Goal: Transaction & Acquisition: Obtain resource

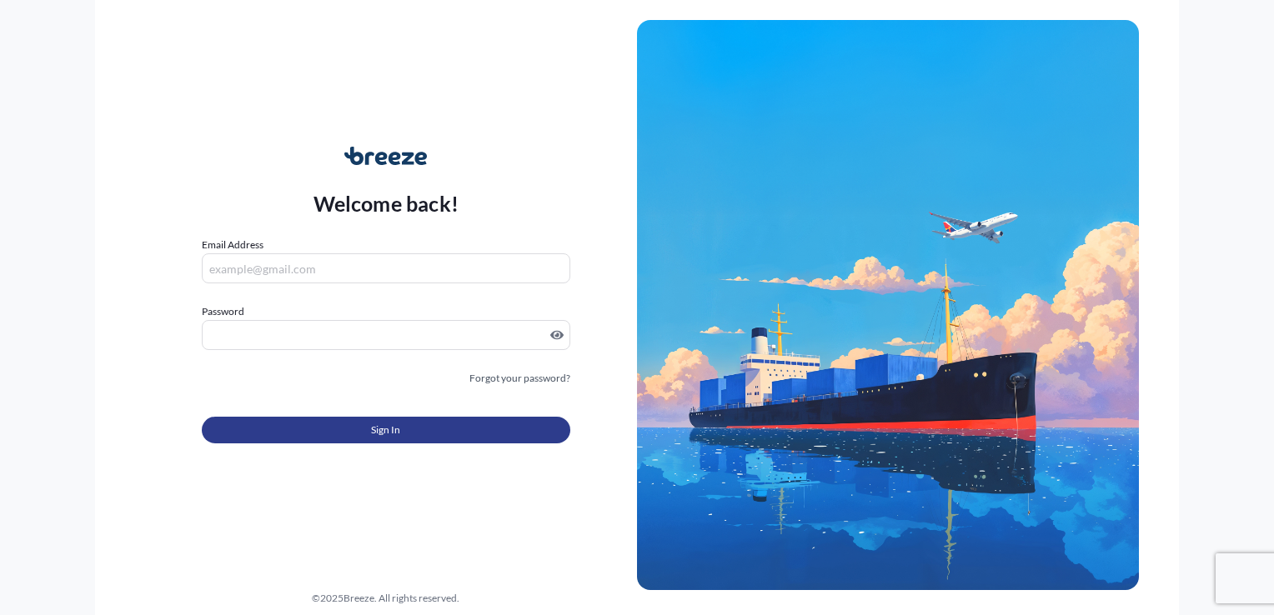
type input "[PERSON_NAME][EMAIL_ADDRESS][PERSON_NAME][DOMAIN_NAME]"
click at [459, 436] on button "Sign In" at bounding box center [386, 430] width 368 height 27
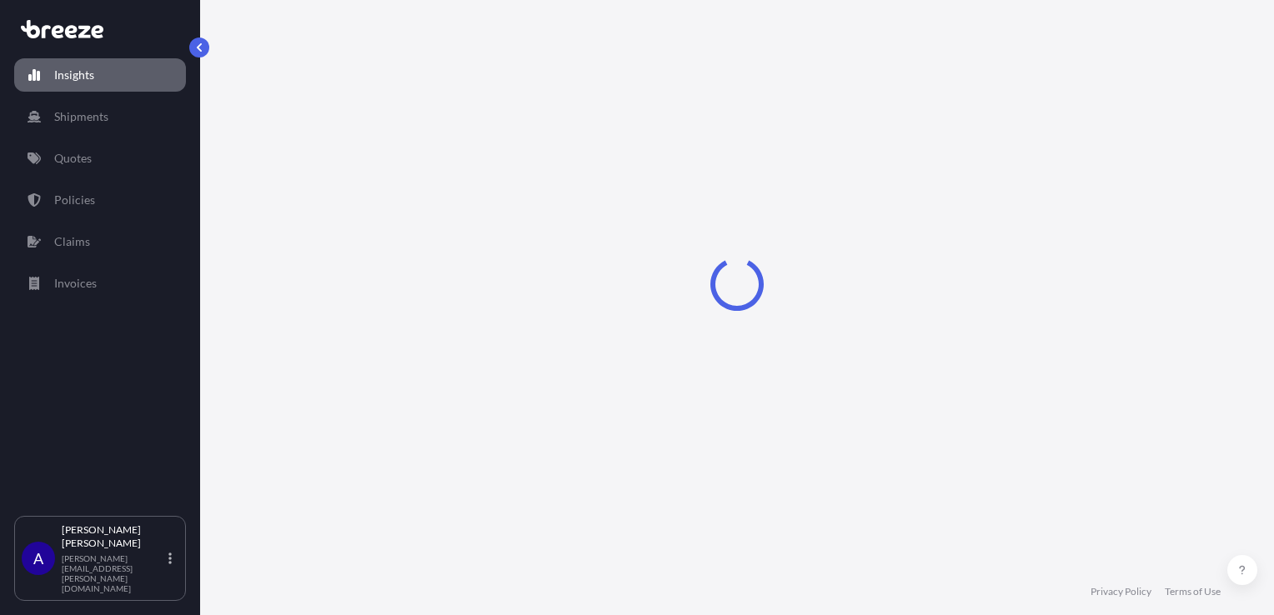
select select "2025"
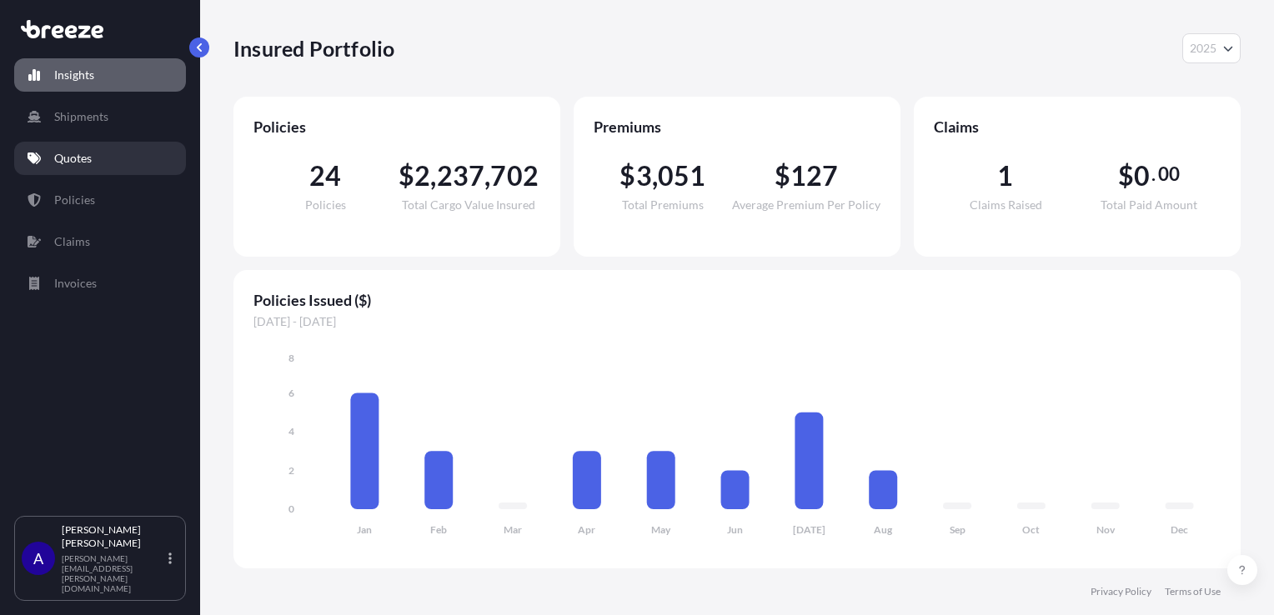
click at [83, 164] on p "Quotes" at bounding box center [73, 158] width 38 height 17
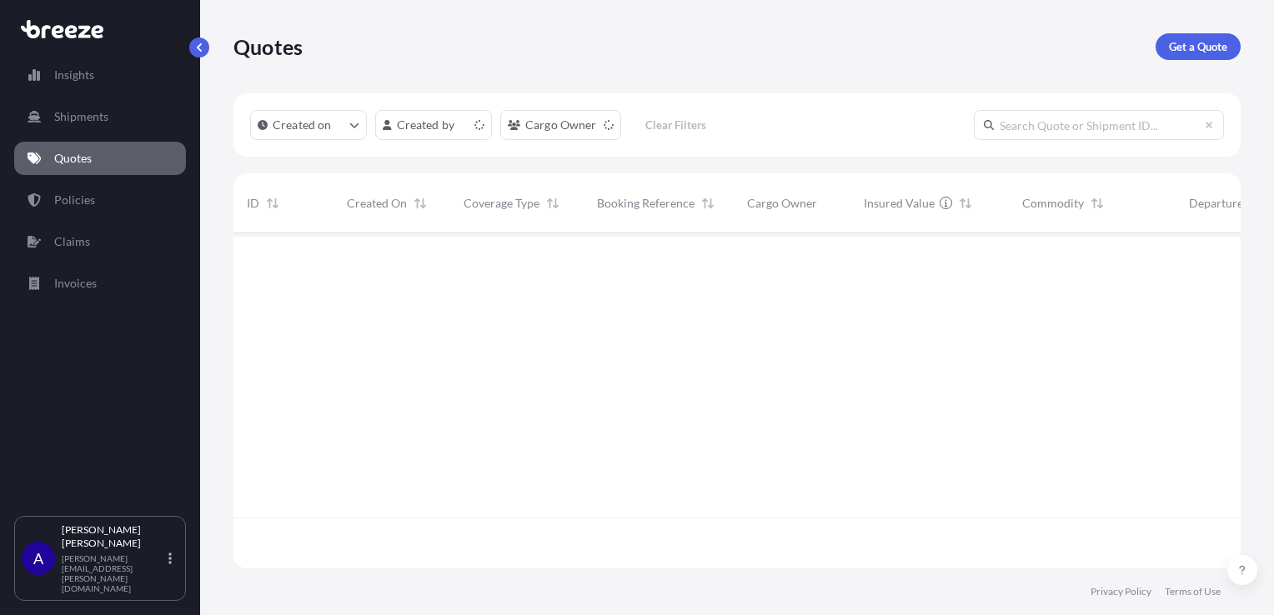
scroll to position [332, 994]
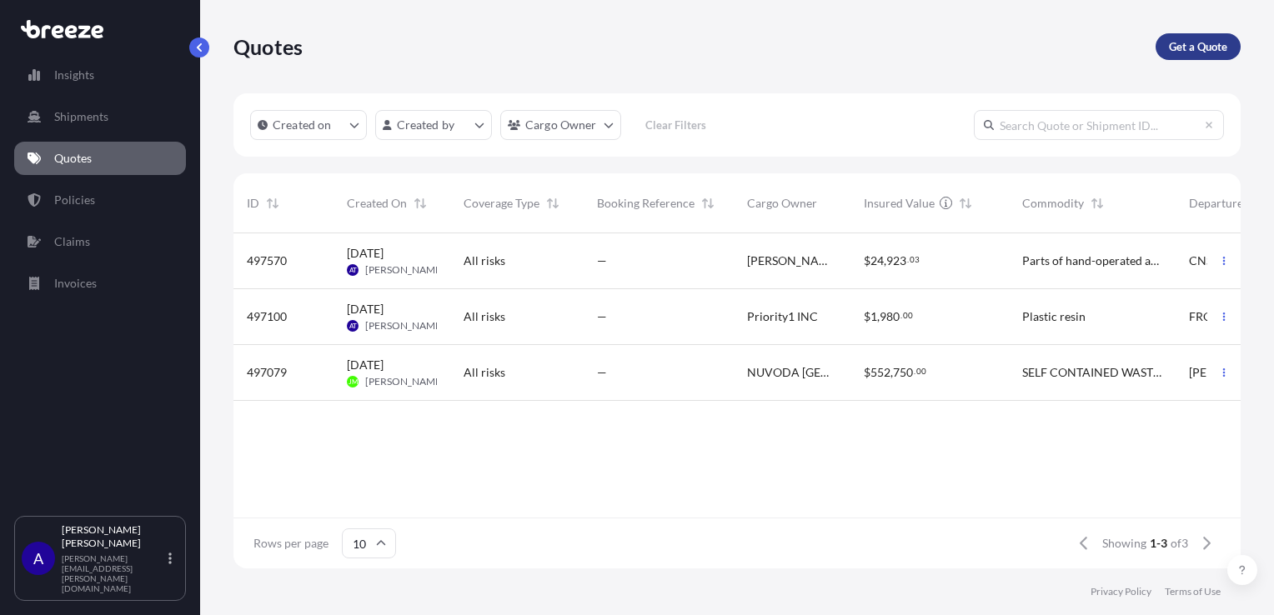
click at [1192, 51] on p "Get a Quote" at bounding box center [1198, 46] width 58 height 17
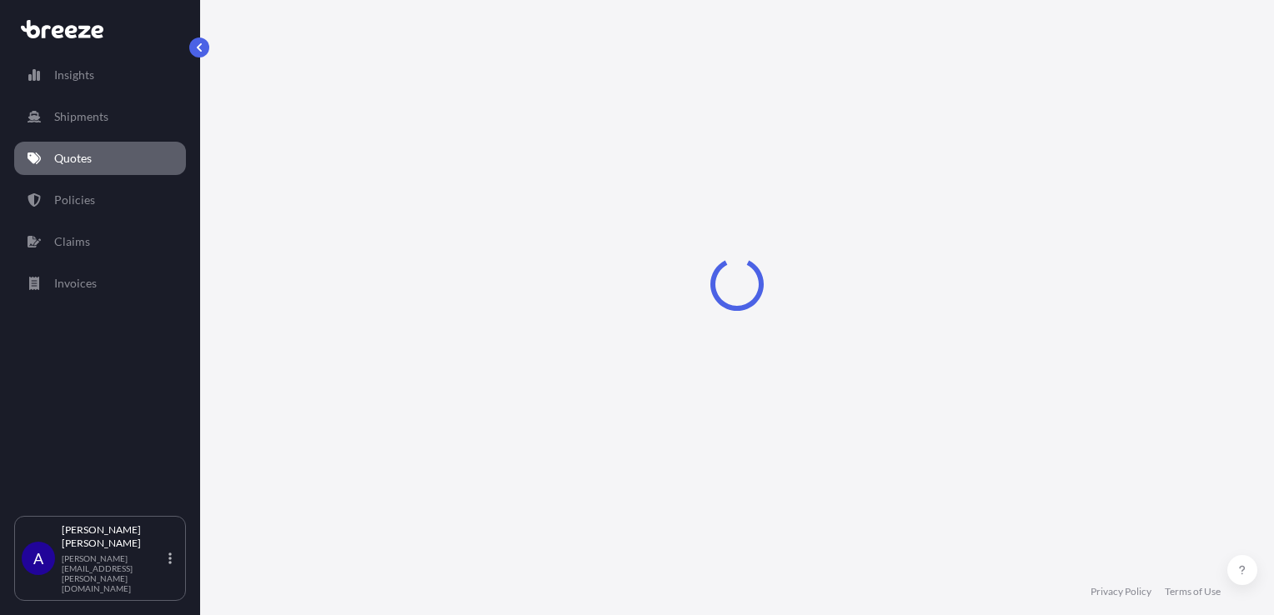
select select "Sea"
select select "1"
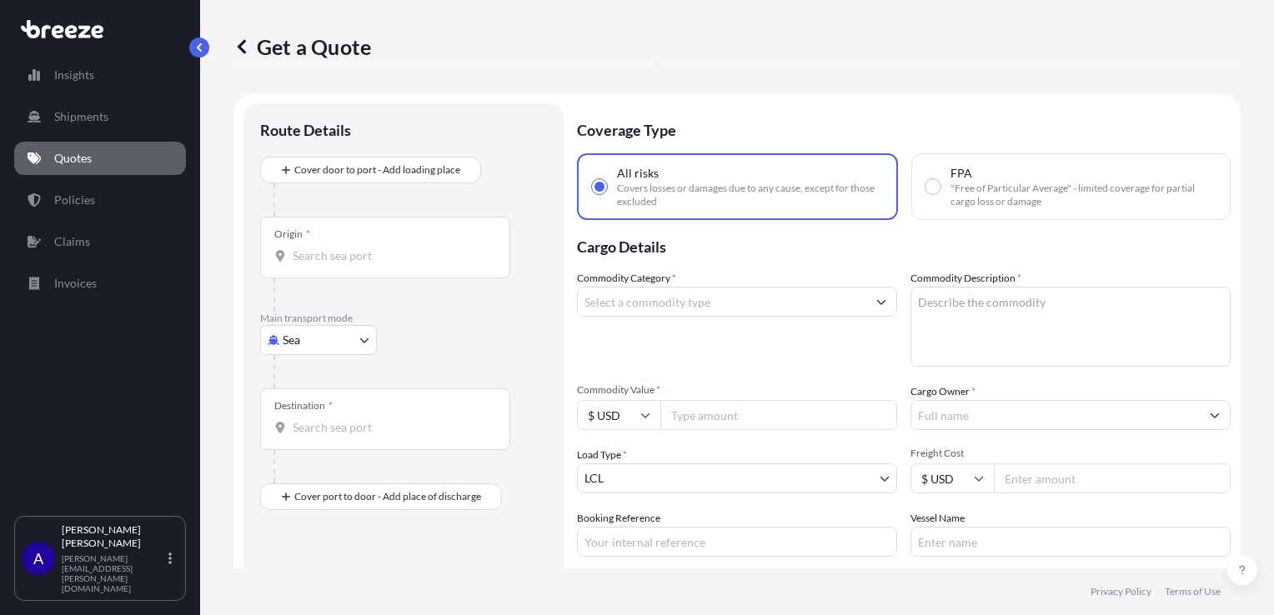
scroll to position [27, 0]
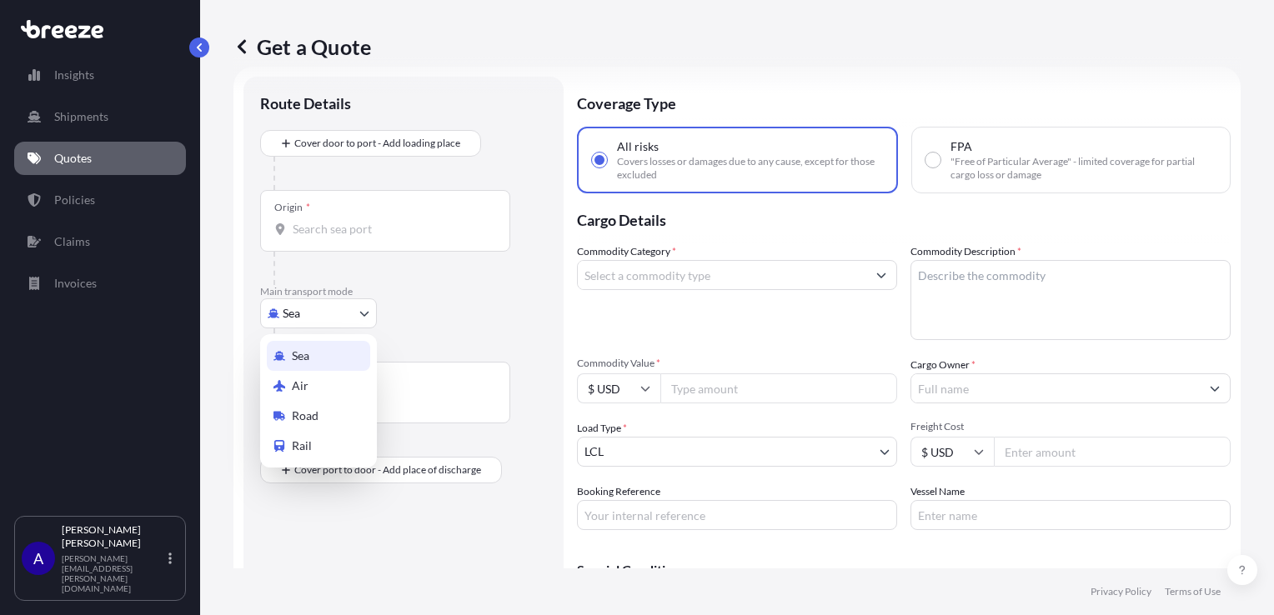
click at [367, 323] on body "Insights Shipments Quotes Policies Claims Invoices A [PERSON_NAME] [PERSON_NAME…" at bounding box center [637, 307] width 1274 height 615
click at [318, 414] on span "Road" at bounding box center [305, 416] width 27 height 17
select select "Road"
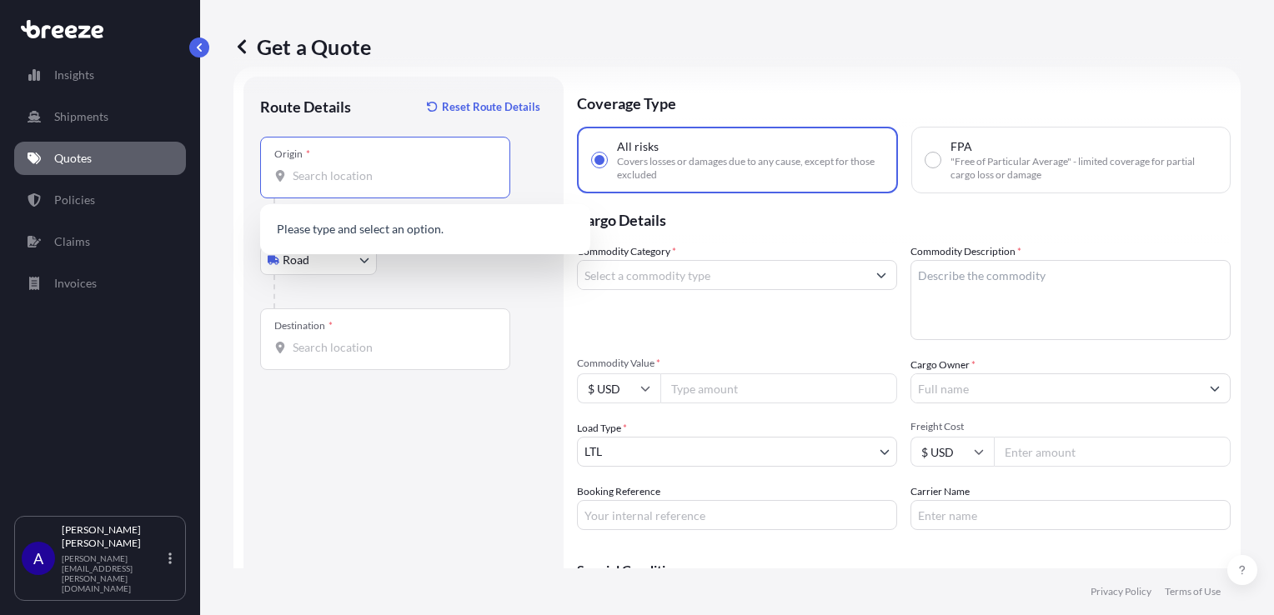
click at [303, 168] on input "Origin *" at bounding box center [391, 176] width 197 height 17
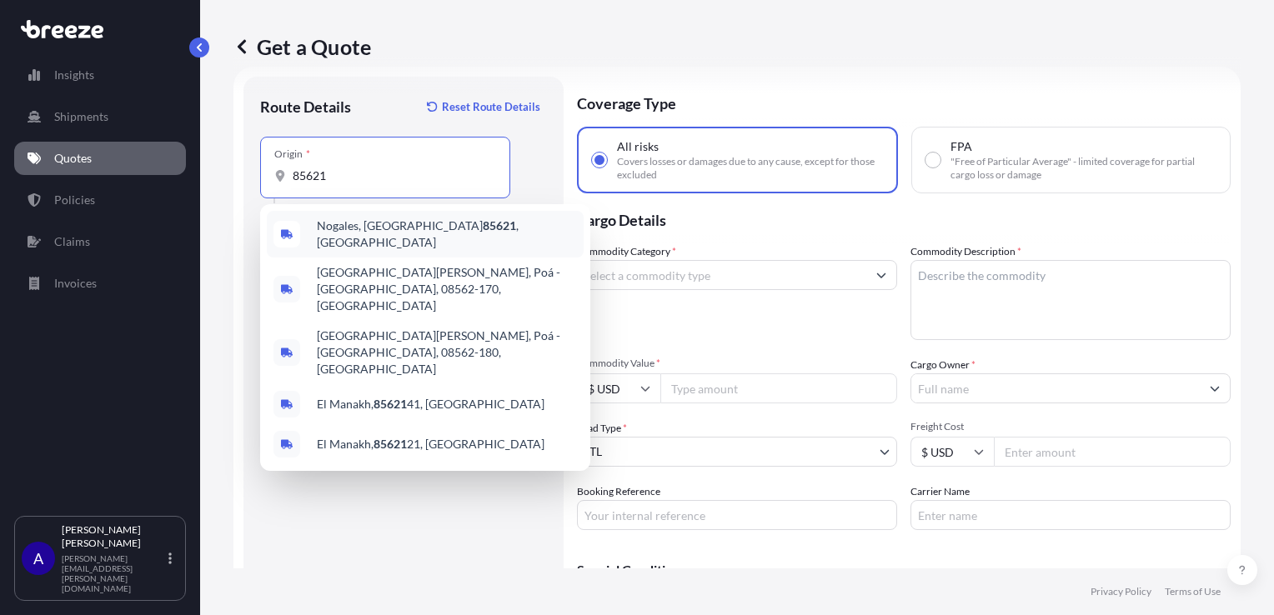
click at [370, 217] on div "Nogales, AZ 85621 , [GEOGRAPHIC_DATA]" at bounding box center [425, 234] width 317 height 47
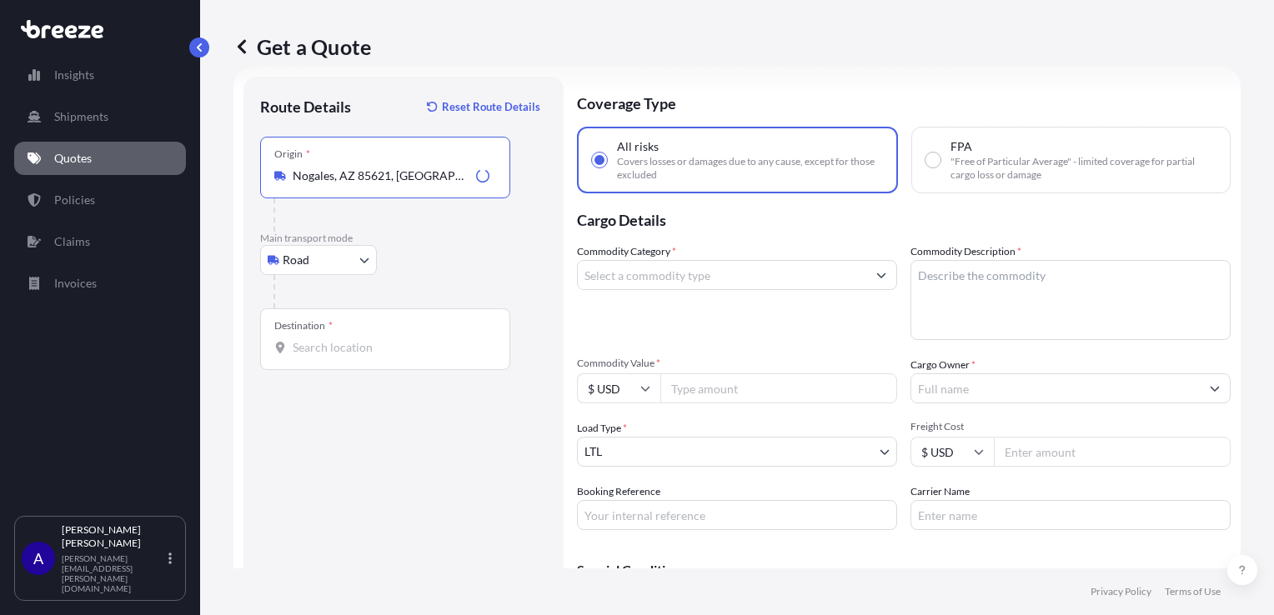
type input "Nogales, AZ 85621, [GEOGRAPHIC_DATA]"
click at [314, 341] on input "Destination *" at bounding box center [391, 347] width 197 height 17
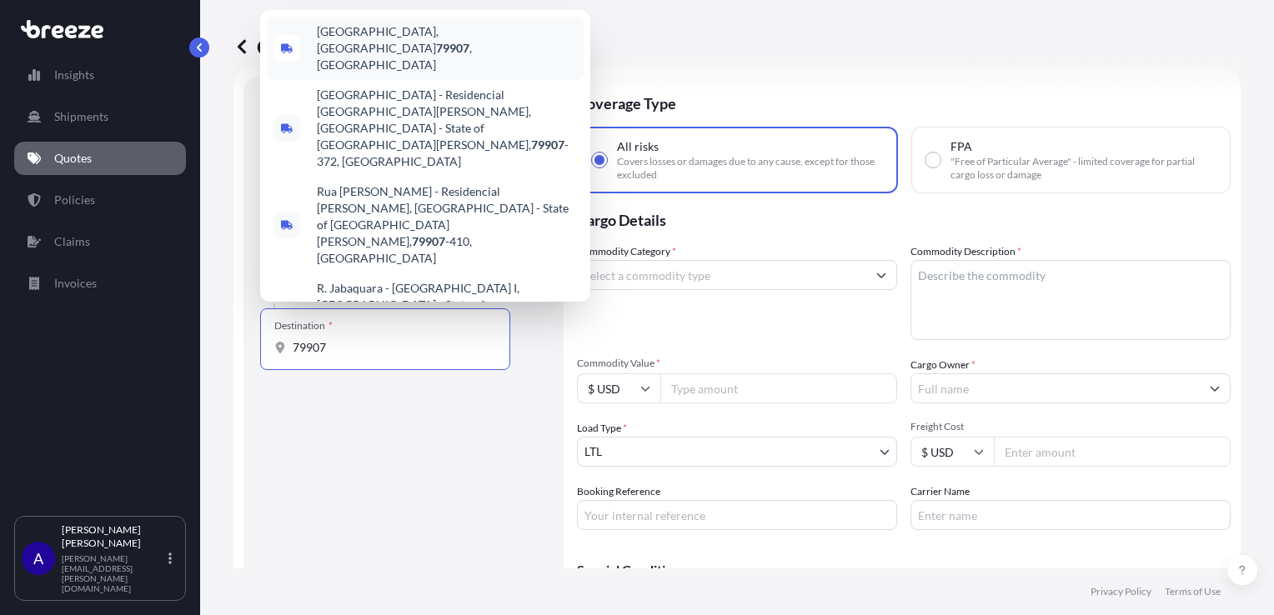
click at [387, 73] on span "[GEOGRAPHIC_DATA] , [GEOGRAPHIC_DATA]" at bounding box center [447, 48] width 260 height 50
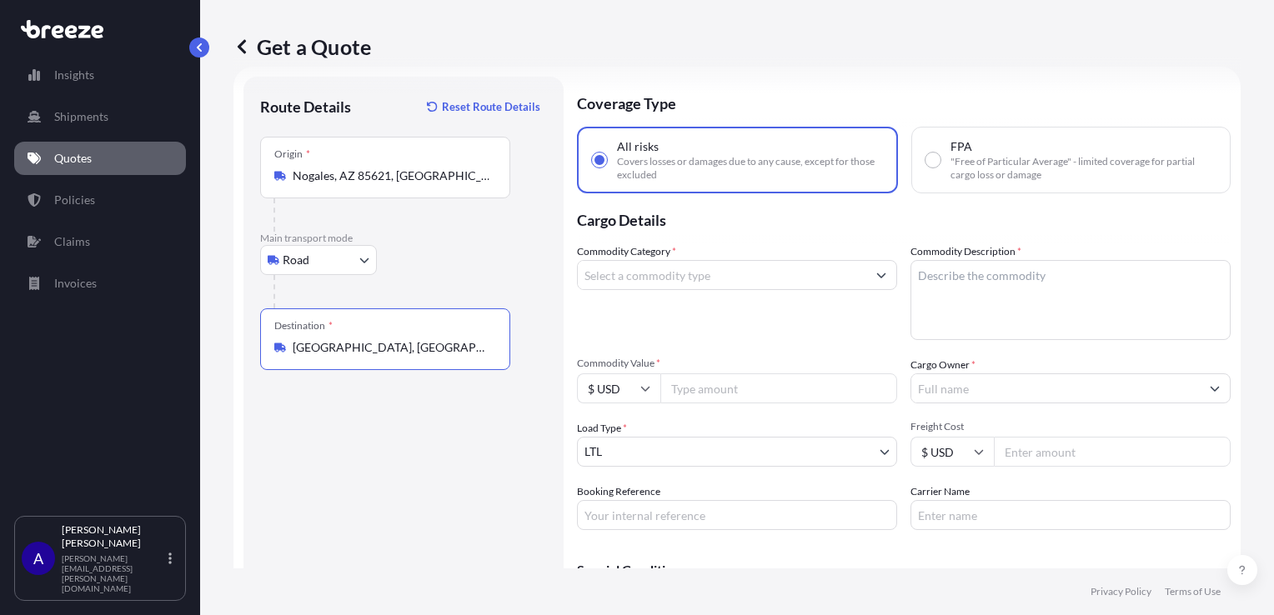
type input "[GEOGRAPHIC_DATA], [GEOGRAPHIC_DATA]"
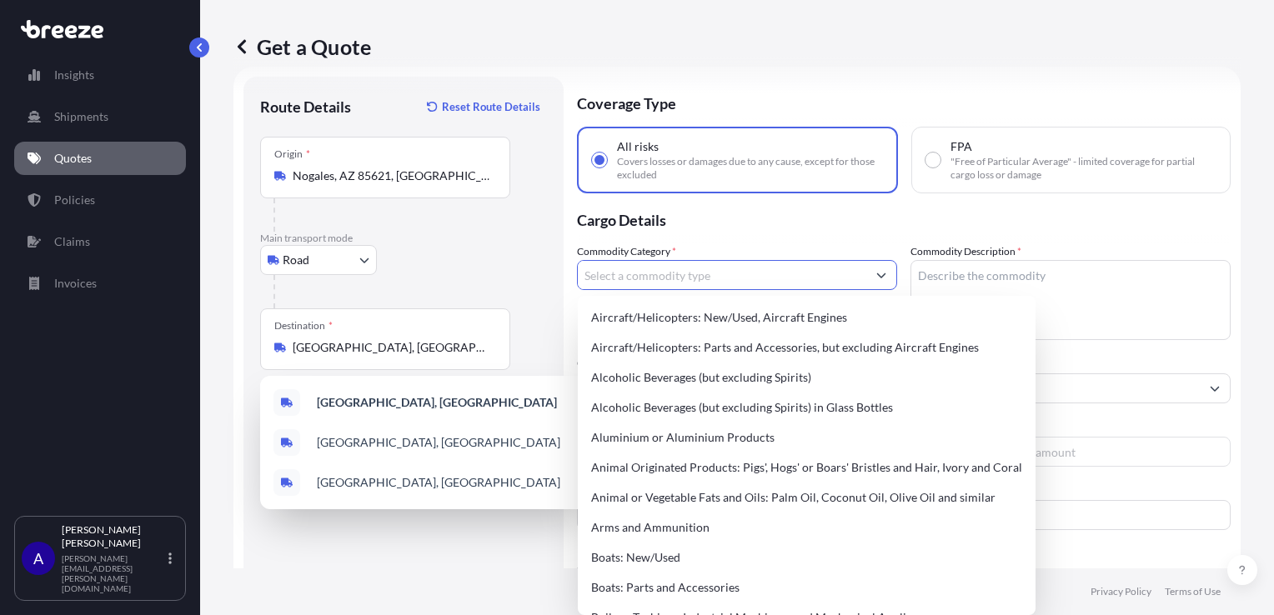
click at [760, 272] on input "Commodity Category *" at bounding box center [722, 275] width 288 height 30
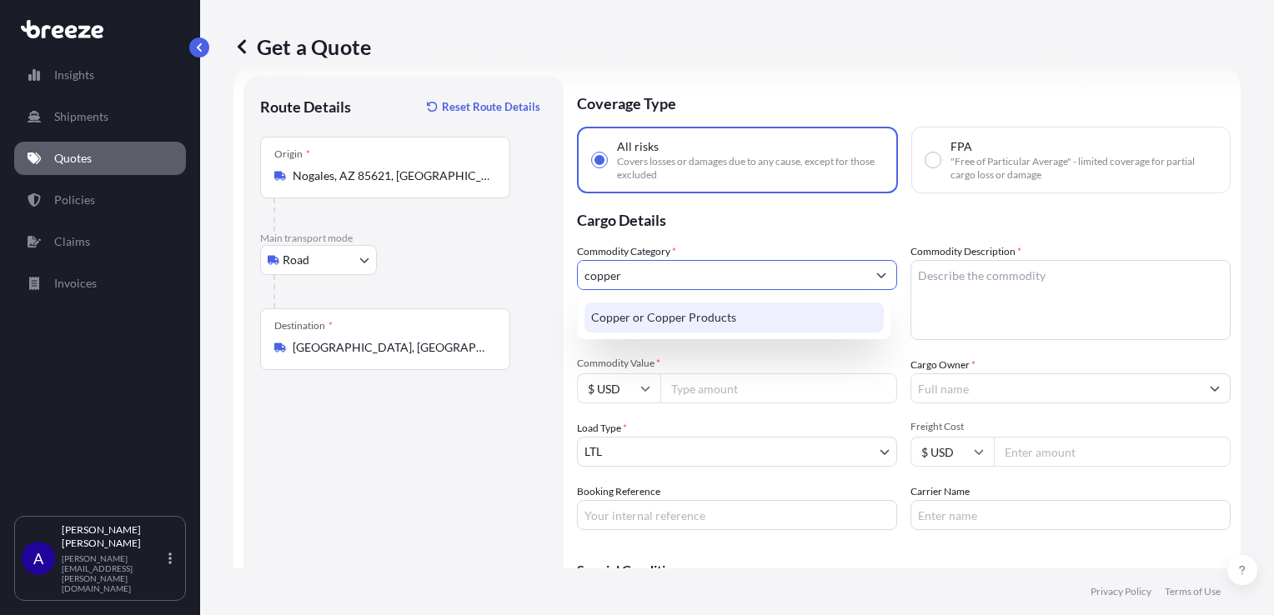
click at [739, 315] on div "Copper or Copper Products" at bounding box center [733, 318] width 299 height 30
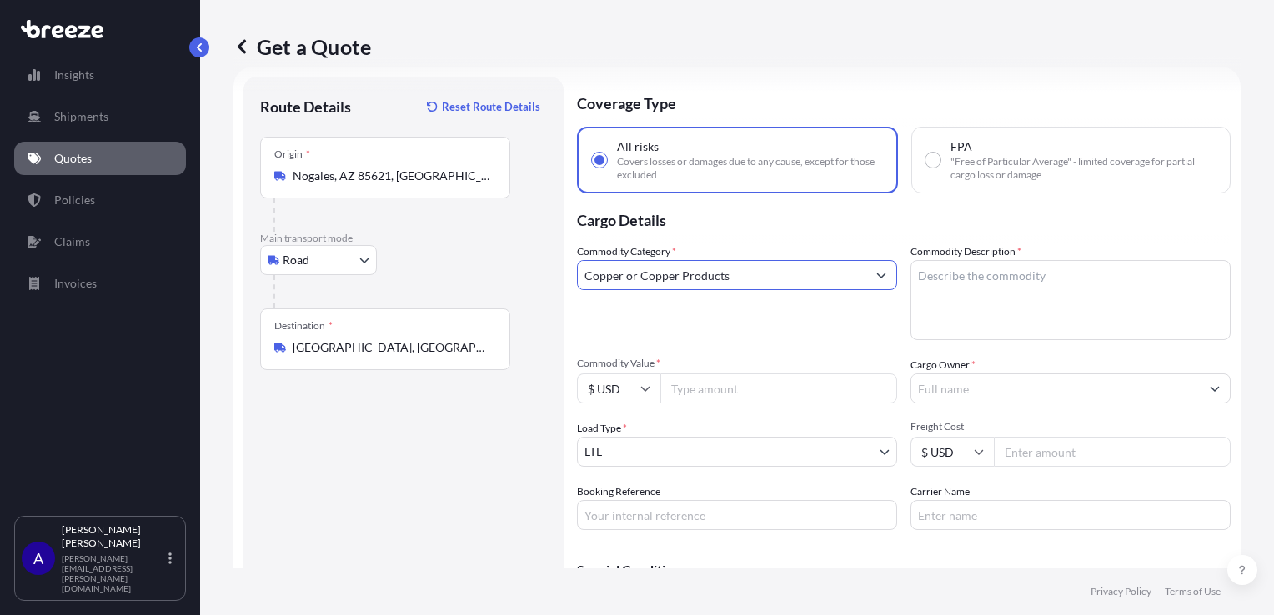
type input "Copper or Copper Products"
click at [934, 297] on textarea "Commodity Description *" at bounding box center [1070, 300] width 320 height 80
type textarea "copper wire"
click at [1046, 448] on input "Freight Cost" at bounding box center [1112, 452] width 237 height 30
type input "800.00"
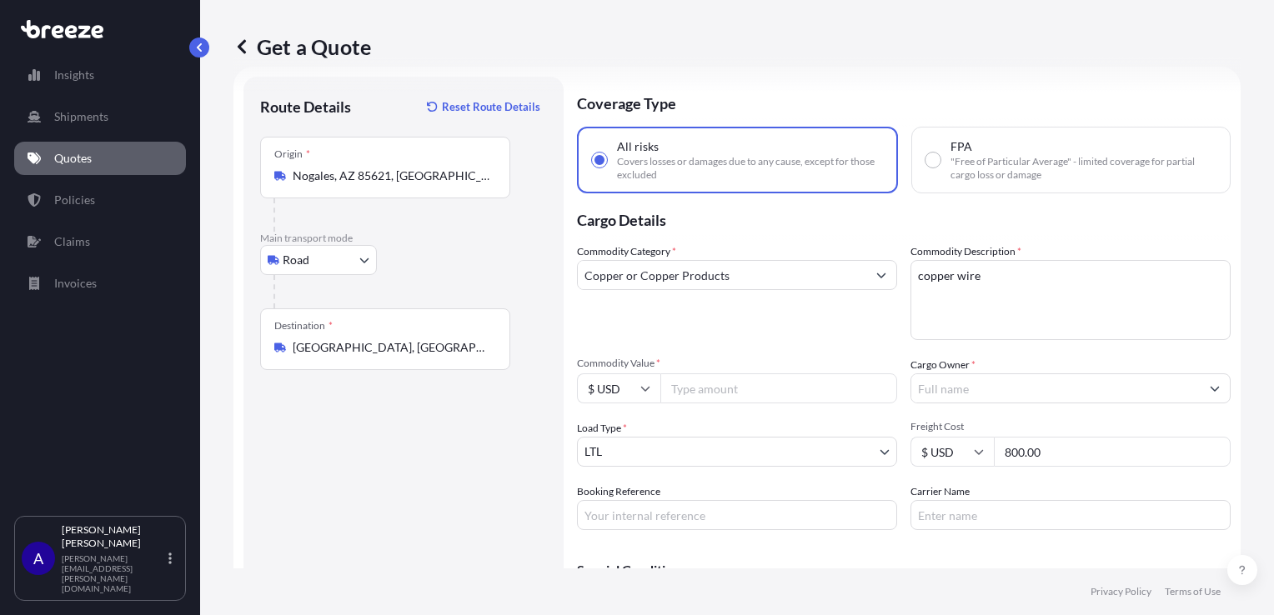
click at [715, 391] on input "Commodity Value *" at bounding box center [778, 388] width 237 height 30
type input "32080.35"
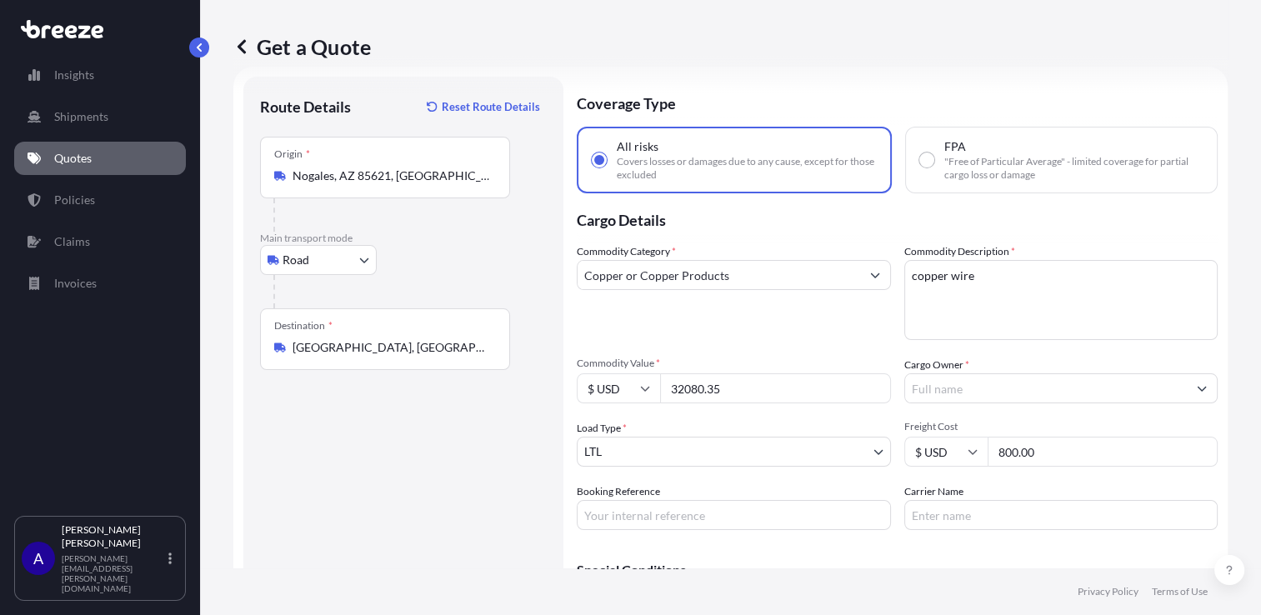
click at [956, 390] on input "Cargo Owner *" at bounding box center [1046, 388] width 283 height 30
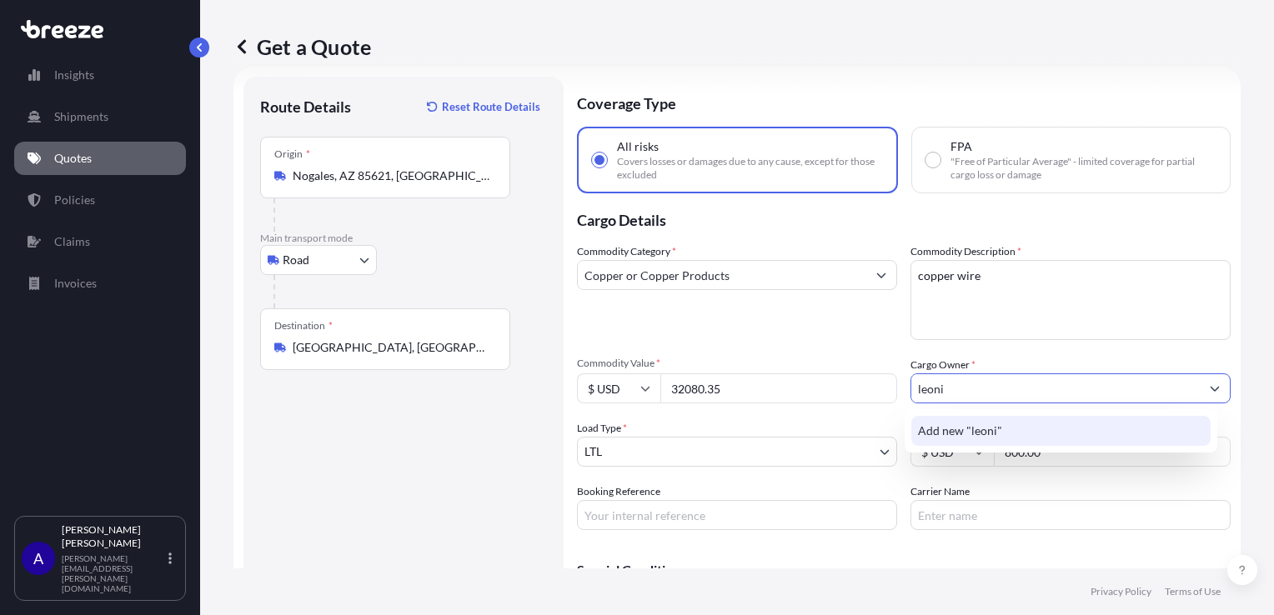
click at [937, 430] on span "Add new "leoni"" at bounding box center [960, 431] width 84 height 17
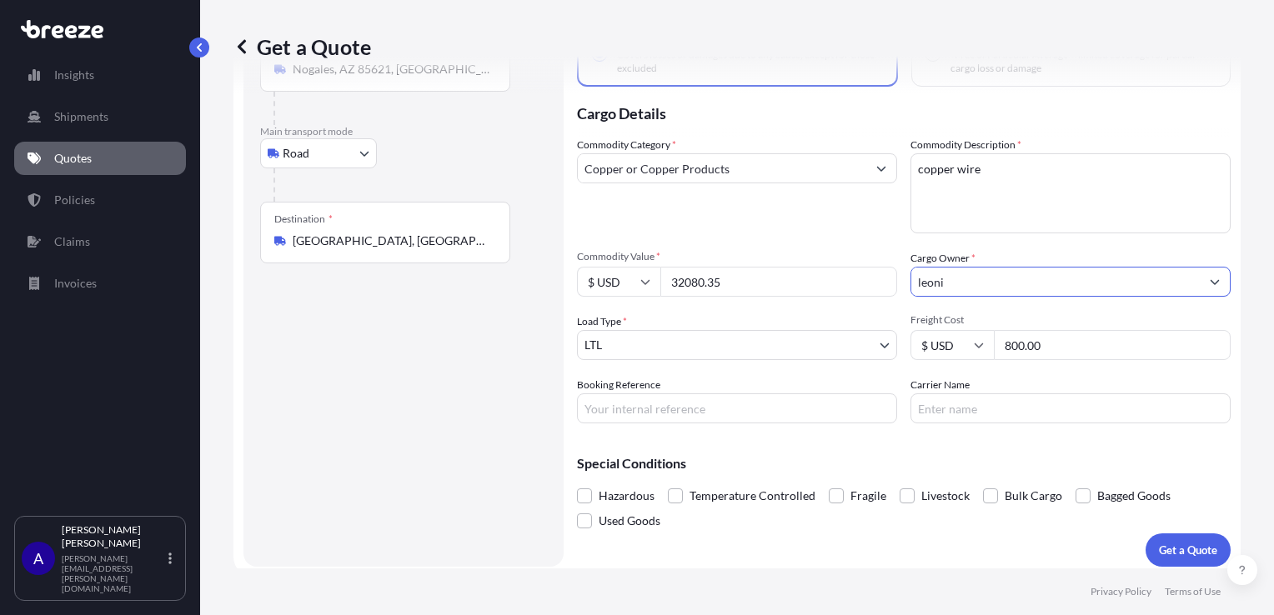
scroll to position [140, 0]
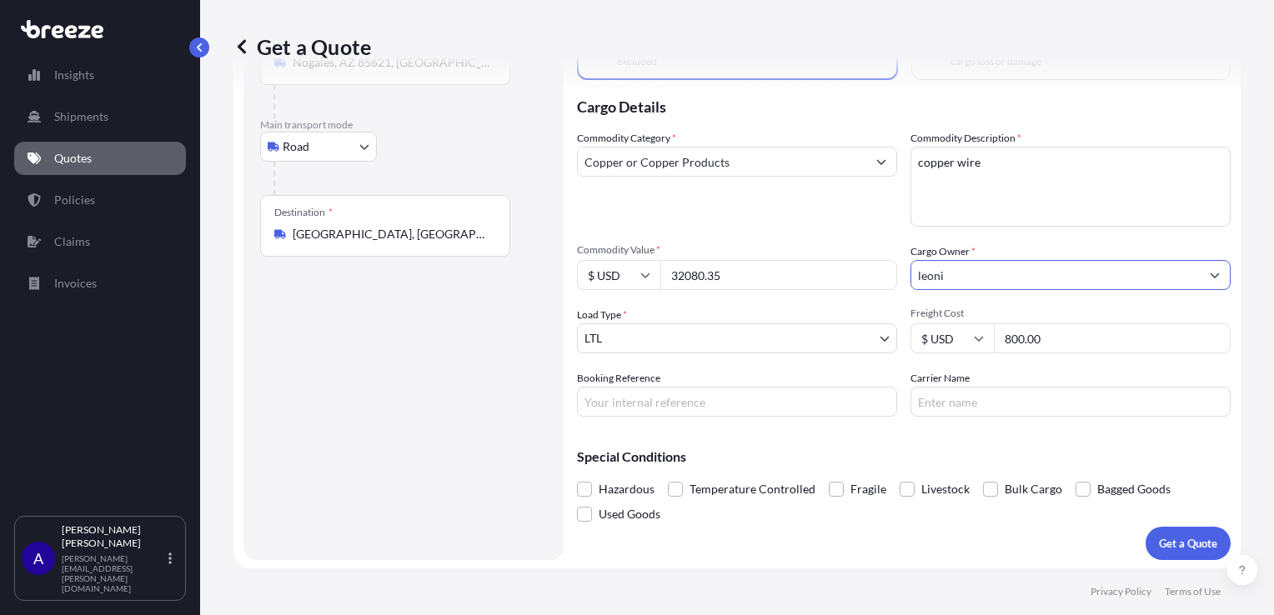
type input "leoni"
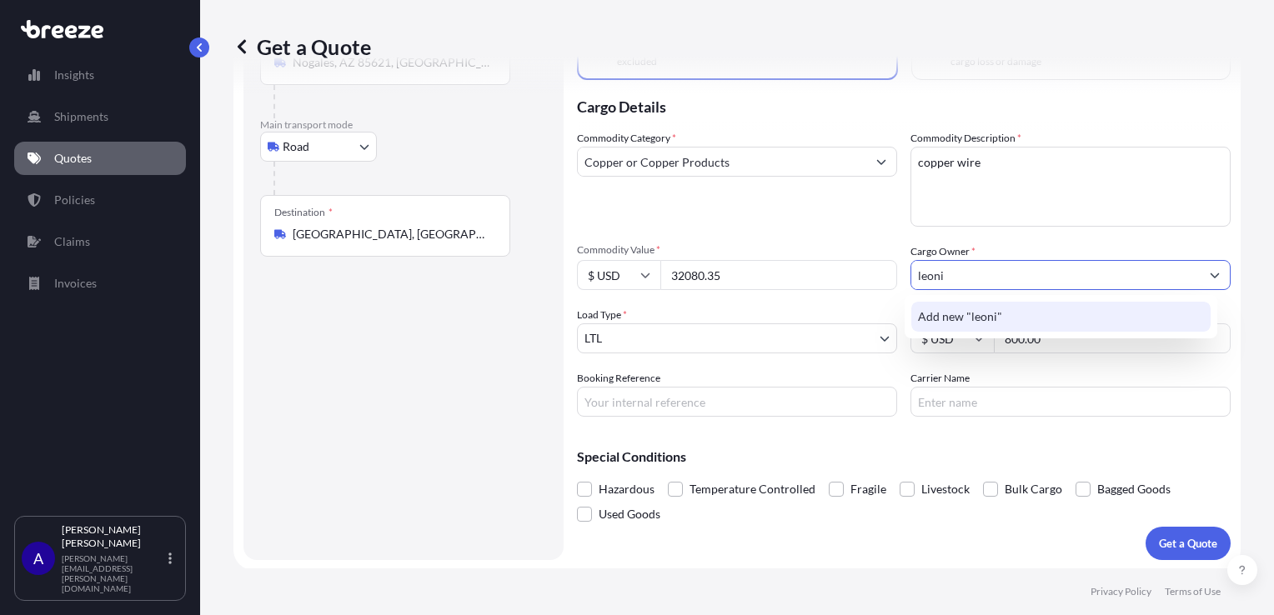
click at [991, 312] on span "Add new "leoni"" at bounding box center [960, 316] width 84 height 17
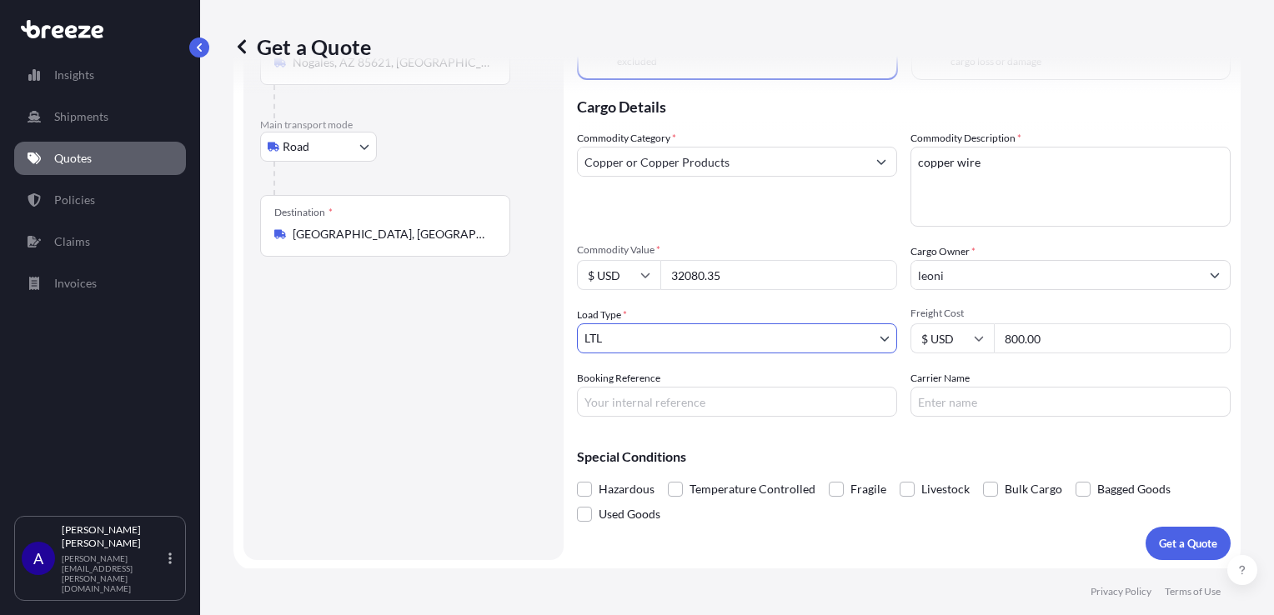
click at [637, 396] on input "Booking Reference" at bounding box center [737, 402] width 320 height 30
type input "9"
type input "90897823"
type input "Orion"
click at [1177, 538] on p "Get a Quote" at bounding box center [1188, 543] width 58 height 17
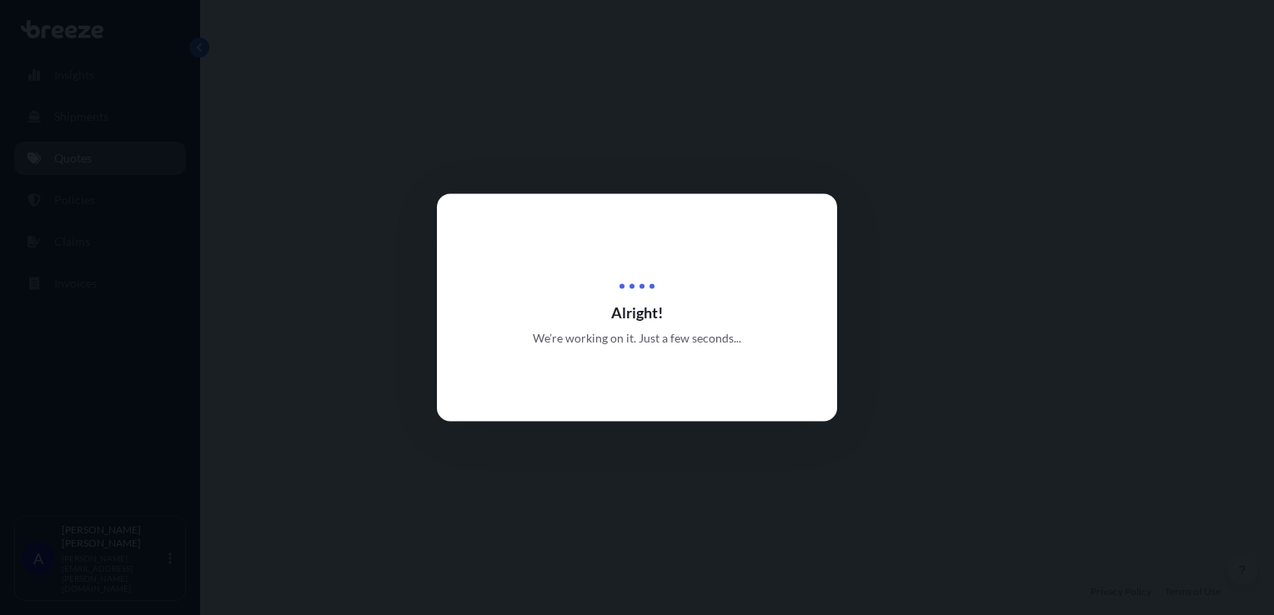
select select "Road"
select select "1"
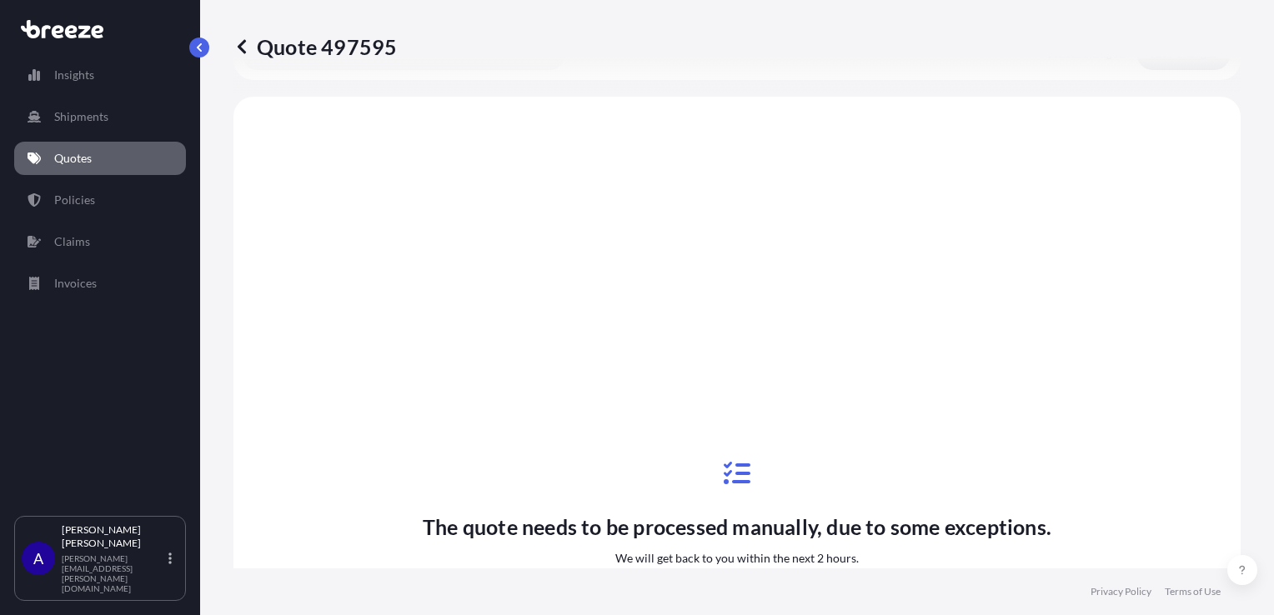
scroll to position [643, 0]
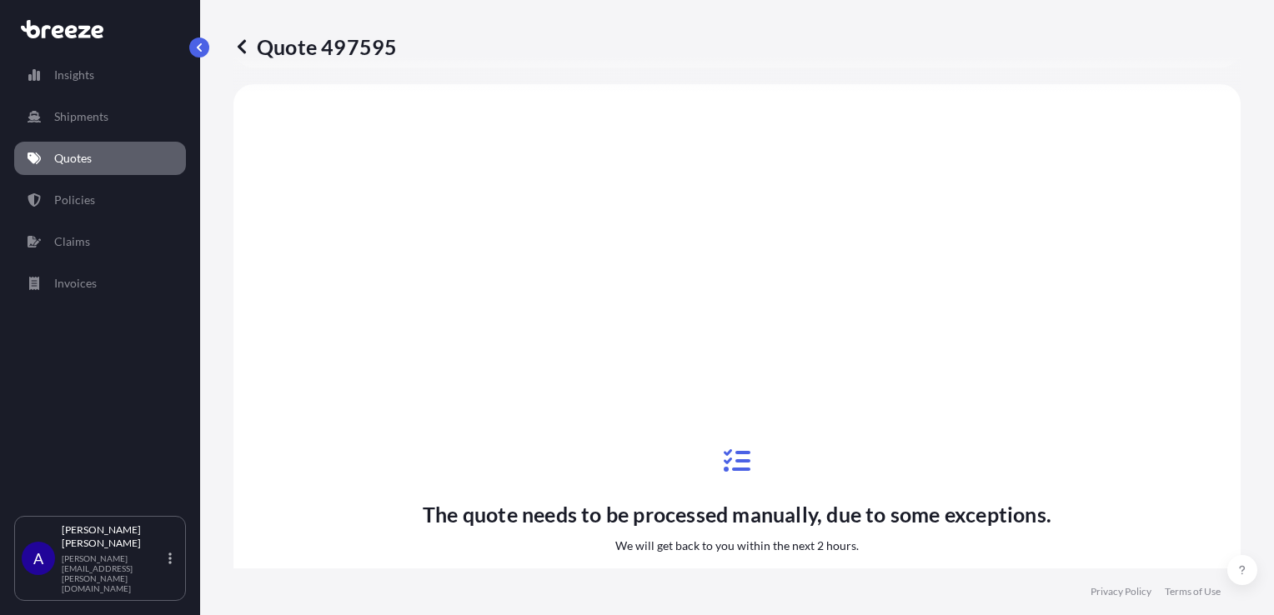
click at [240, 48] on icon at bounding box center [242, 46] width 8 height 14
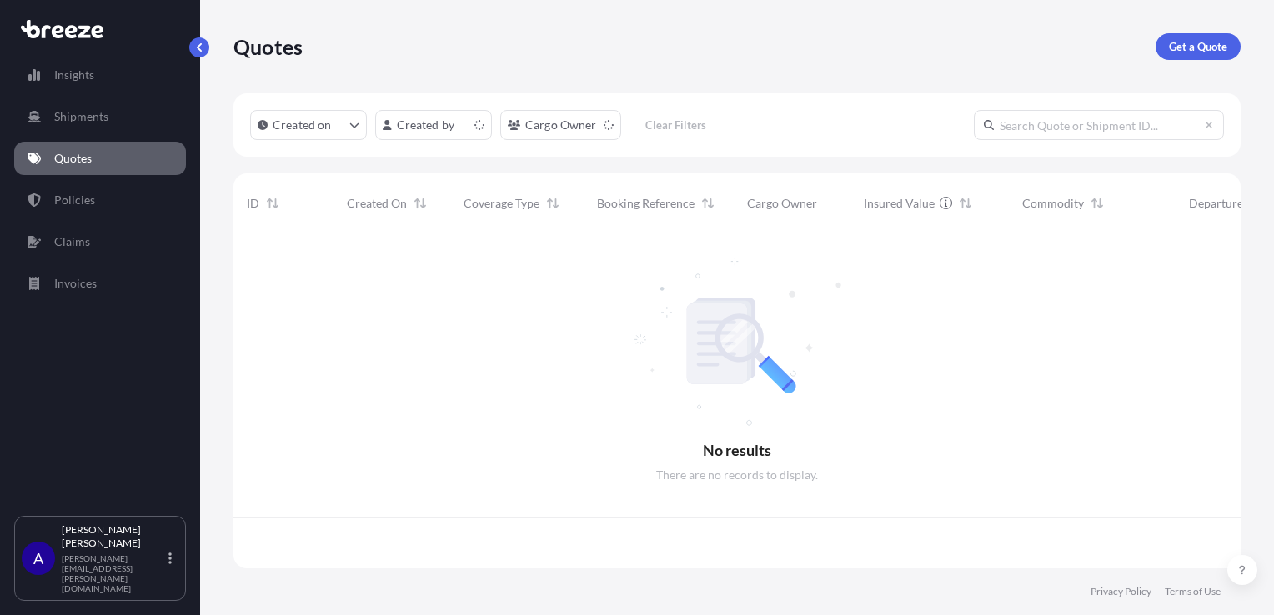
scroll to position [332, 994]
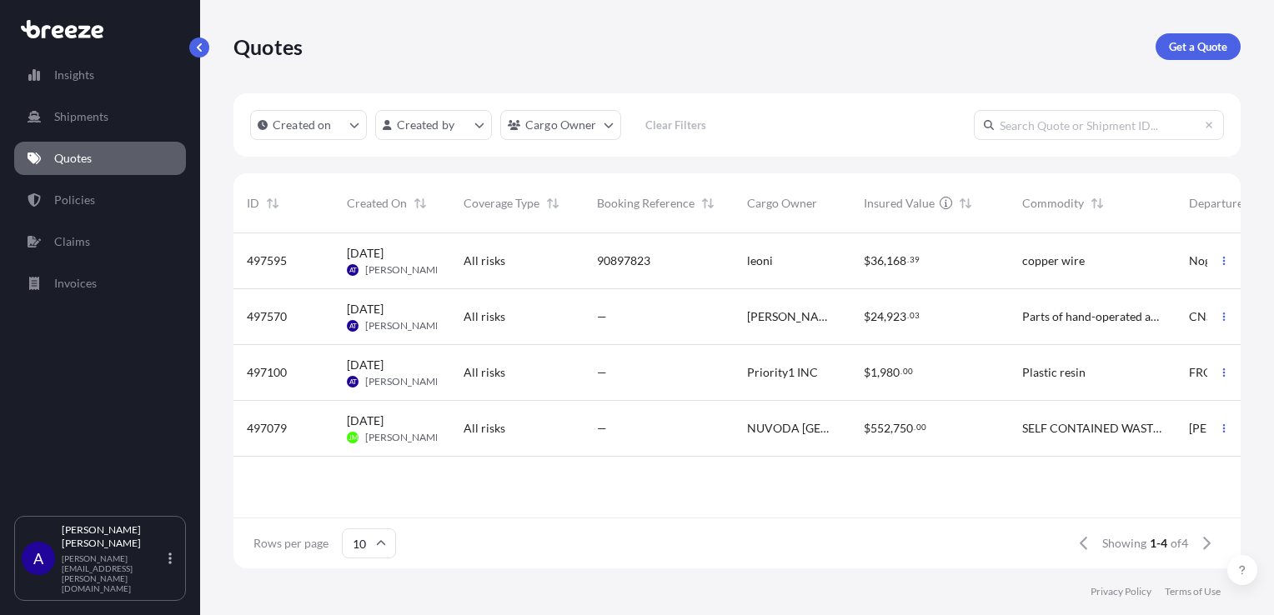
click at [437, 268] on div "[DATE] AT [PERSON_NAME]" at bounding box center [391, 261] width 117 height 56
select select "Road"
select select "1"
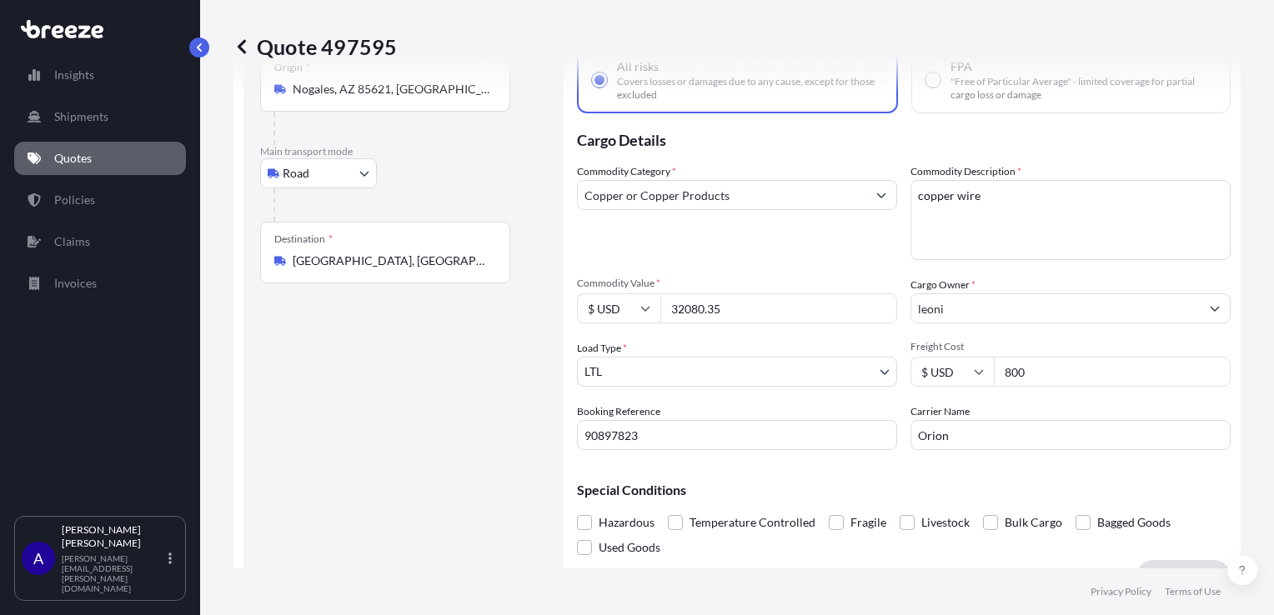
scroll to position [102, 0]
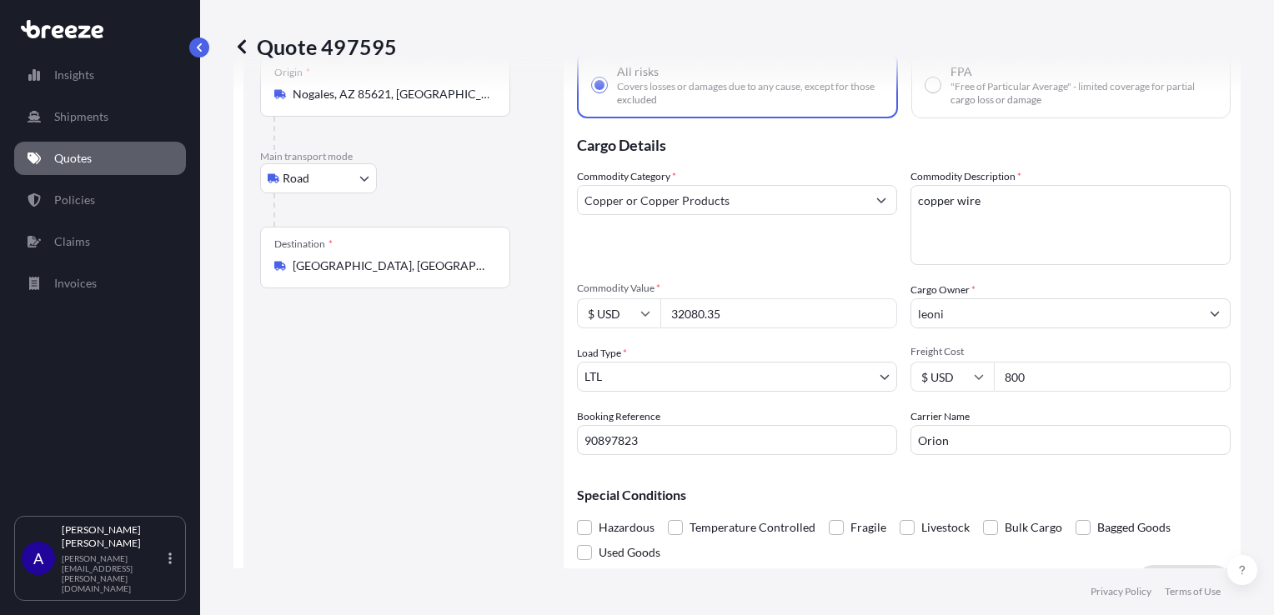
click at [1027, 370] on input "800" at bounding box center [1112, 377] width 237 height 30
type input "8"
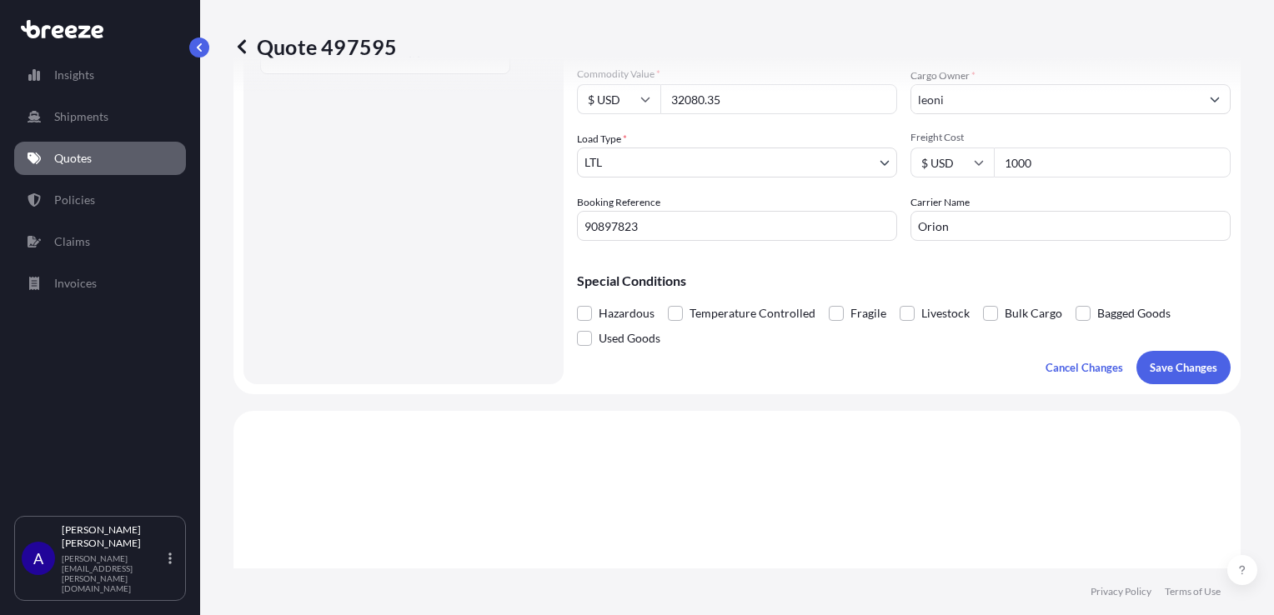
scroll to position [339, 0]
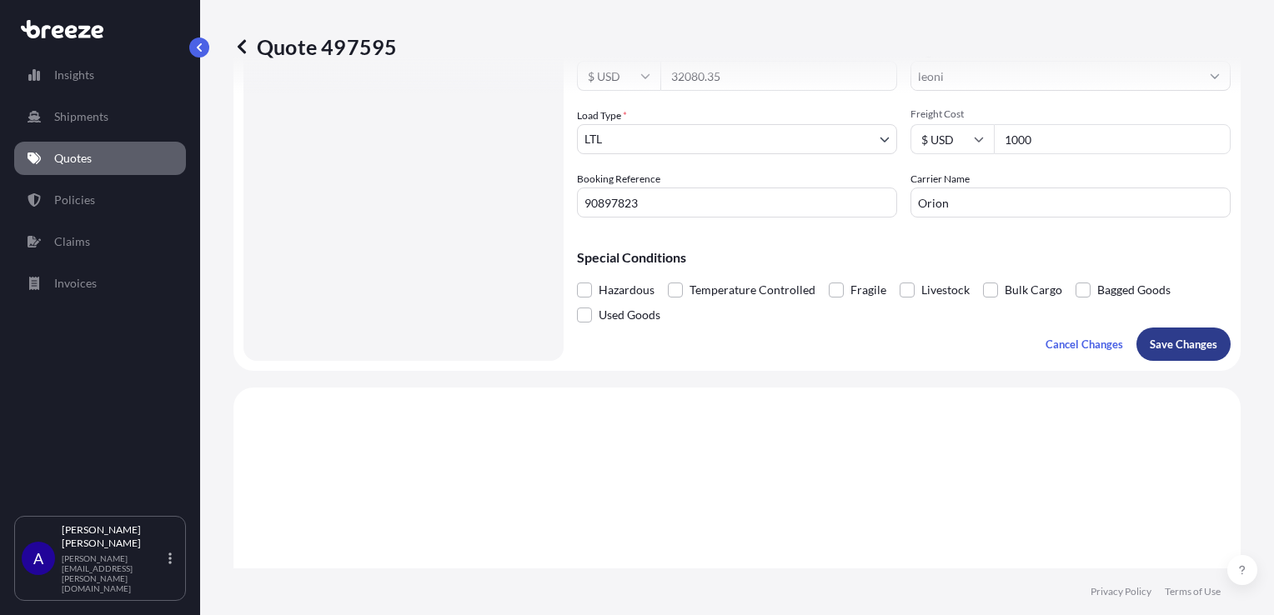
type input "1000"
click at [1164, 339] on p "Save Changes" at bounding box center [1183, 344] width 68 height 17
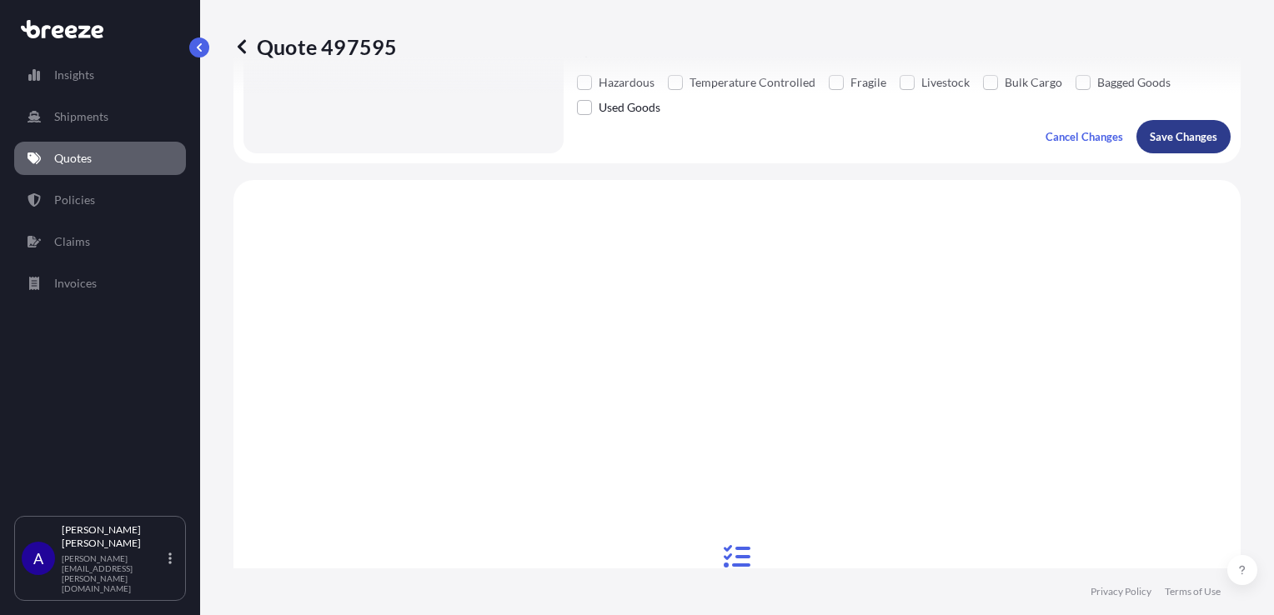
scroll to position [643, 0]
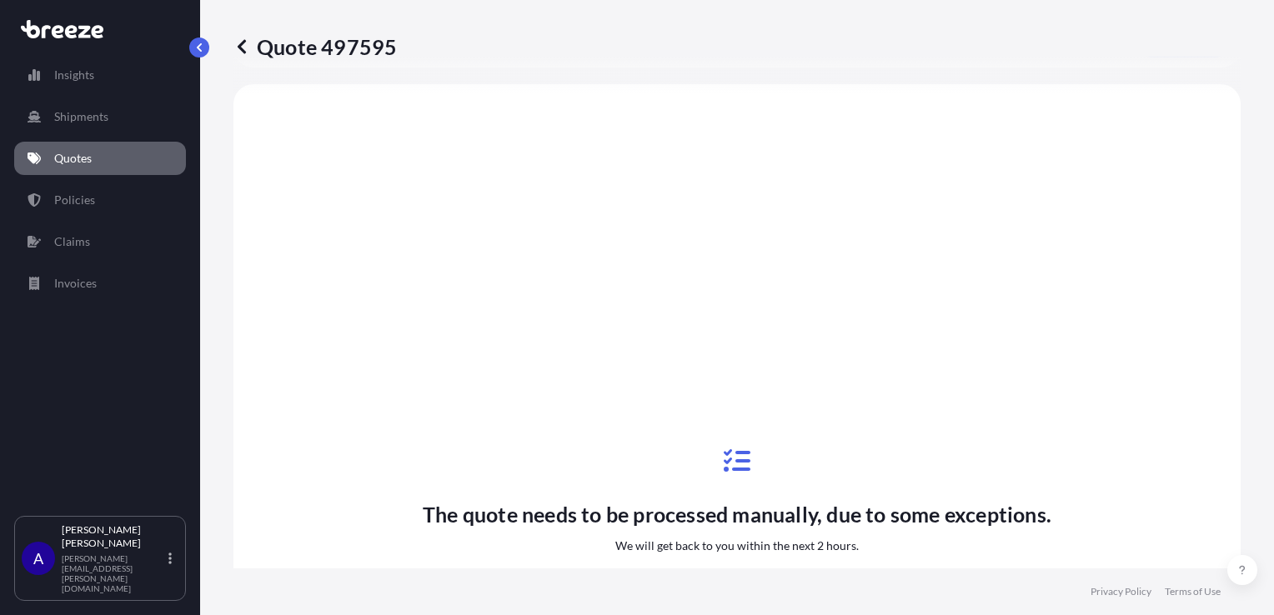
select select "Road"
select select "1"
